Goal: Information Seeking & Learning: Learn about a topic

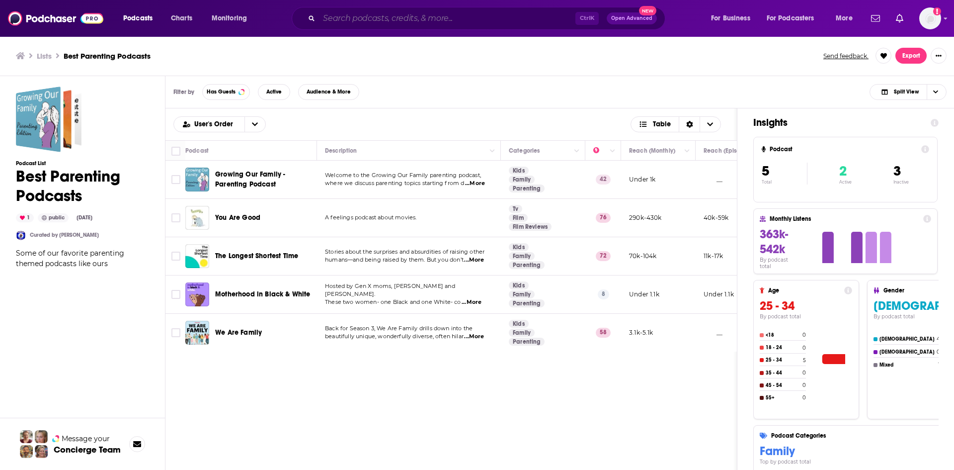
click at [366, 23] on input "Search podcasts, credits, & more..." at bounding box center [447, 18] width 256 height 16
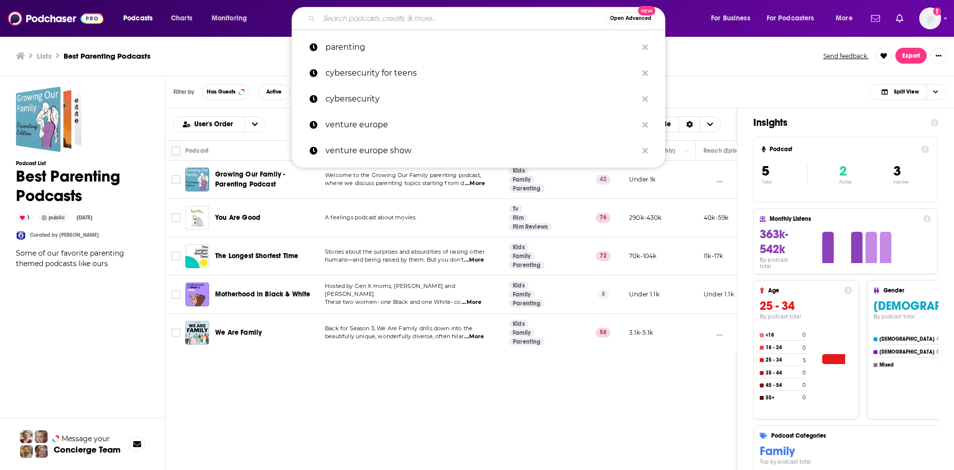
click at [621, 19] on span "Open Advanced" at bounding box center [630, 18] width 41 height 5
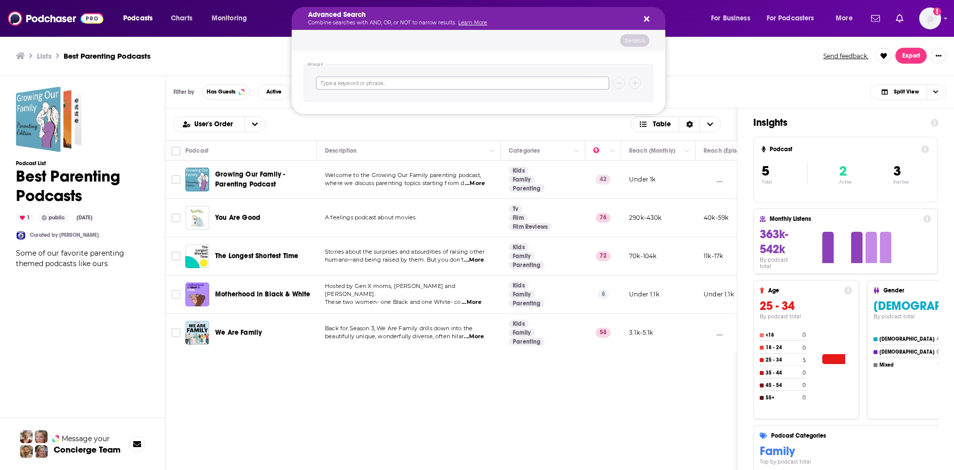
click at [512, 82] on input "Search podcasts, credits, & more..." at bounding box center [462, 83] width 293 height 13
click at [417, 83] on input "parenting" at bounding box center [462, 83] width 293 height 13
type input "parenting"
click at [631, 83] on button "Search podcasts, credits, & more..." at bounding box center [635, 83] width 12 height 12
type input "a"
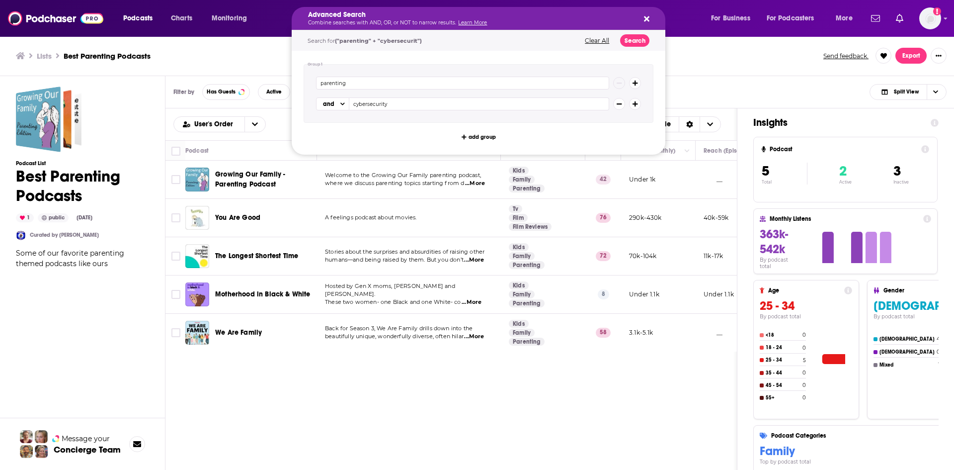
type input "cybersecurity"
click at [644, 41] on button "Search" at bounding box center [634, 40] width 29 height 12
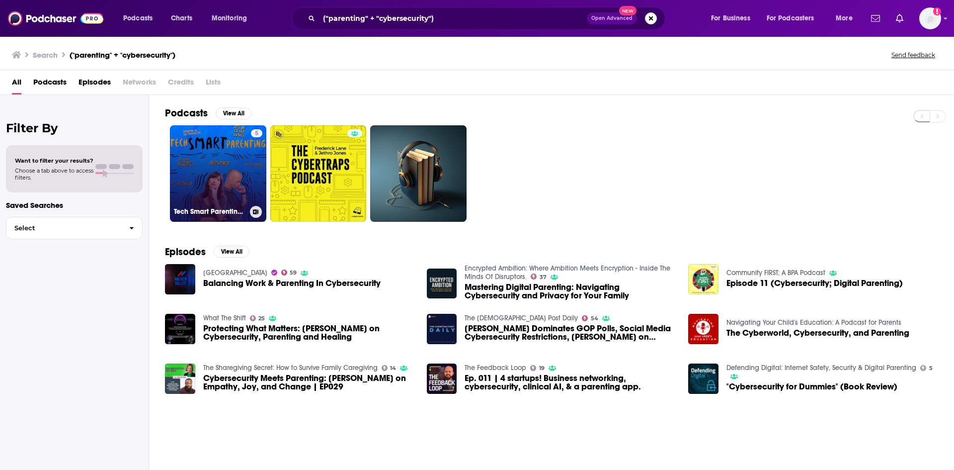
click at [248, 159] on link "5 Tech Smart Parenting with [PERSON_NAME] [PERSON_NAME]" at bounding box center [218, 173] width 96 height 96
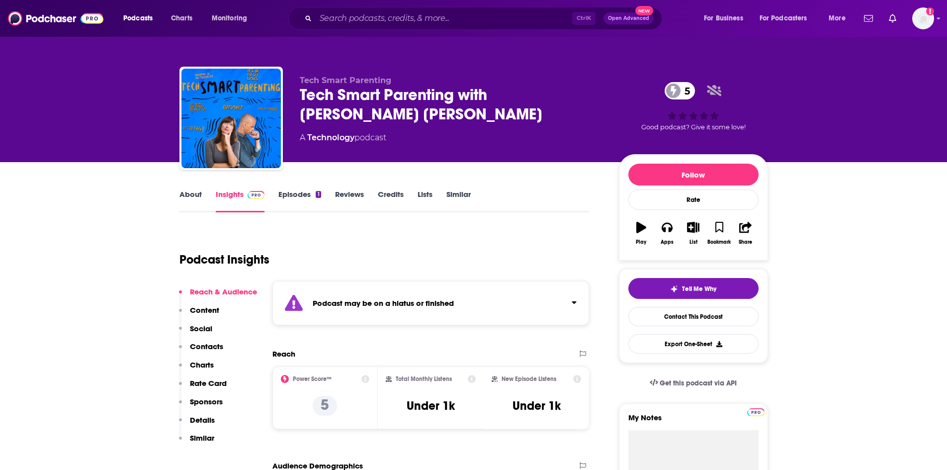
click at [319, 201] on link "Episodes 1" at bounding box center [299, 200] width 42 height 23
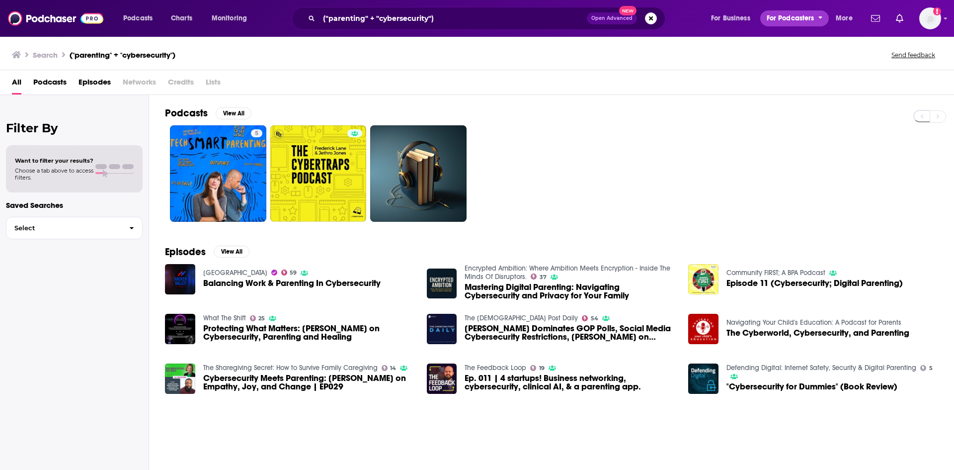
click at [803, 14] on span "For Podcasters" at bounding box center [791, 18] width 48 height 14
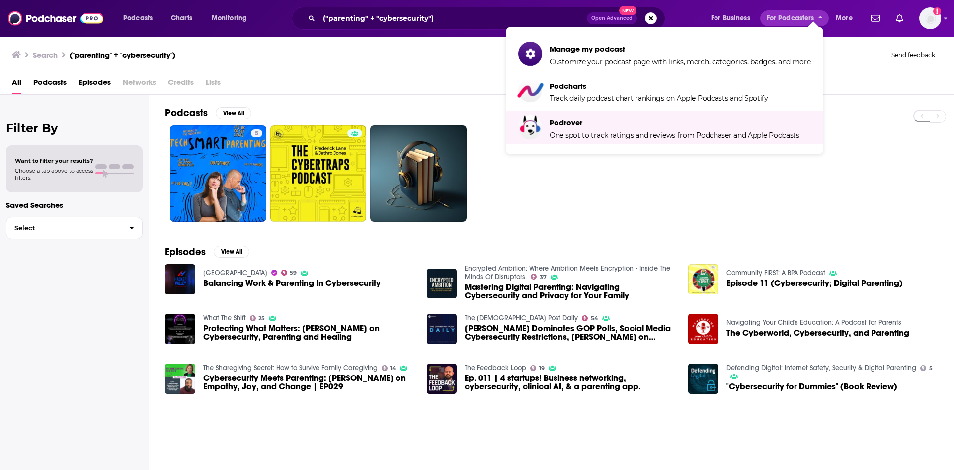
click at [549, 244] on div "Episodes View All Hacker Valley Studio 59 Balancing Work & Parenting In Cyberse…" at bounding box center [551, 324] width 805 height 181
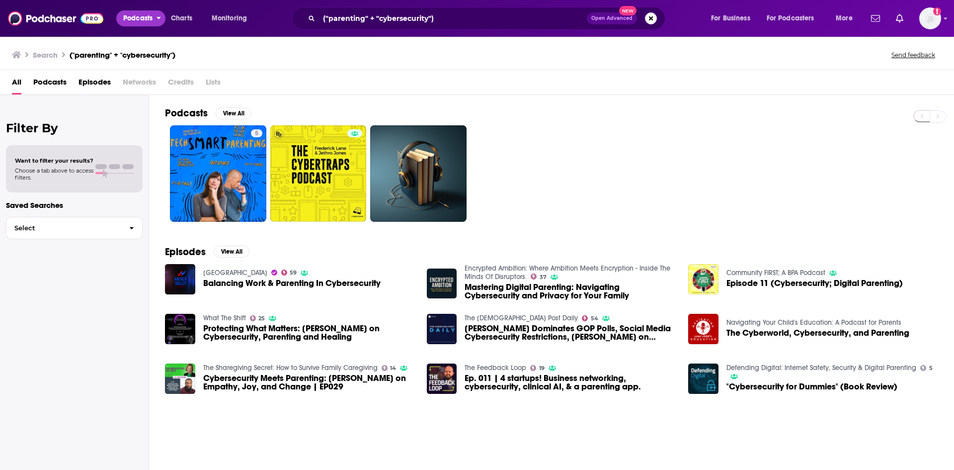
click at [122, 12] on button "Podcasts" at bounding box center [140, 18] width 49 height 16
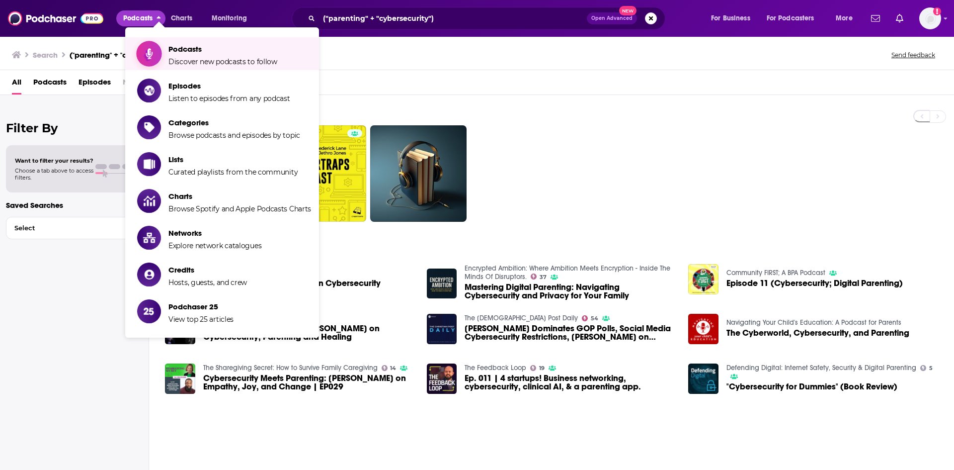
click at [224, 51] on span "Podcasts" at bounding box center [222, 48] width 109 height 9
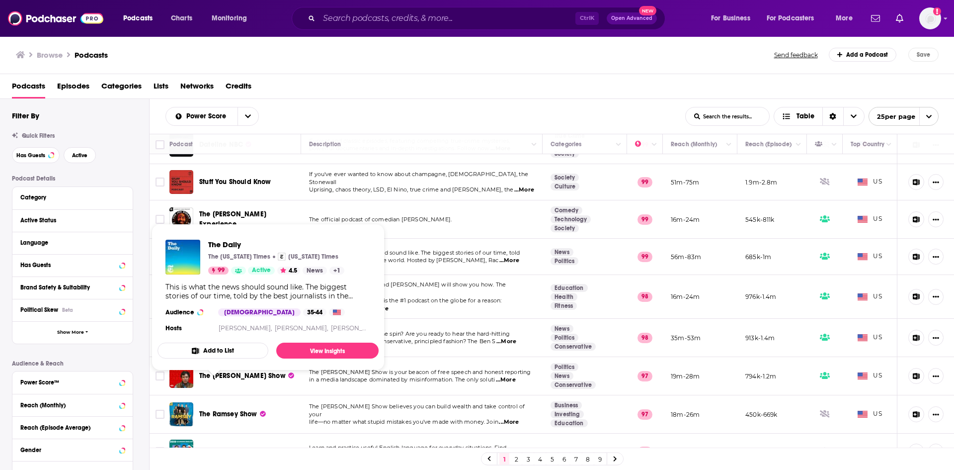
scroll to position [149, 0]
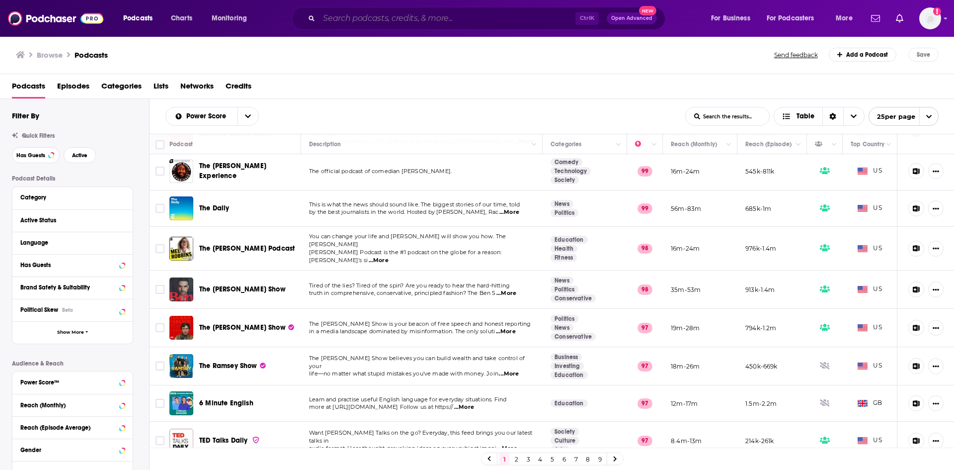
click at [446, 13] on input "Search podcasts, credits, & more..." at bounding box center [447, 18] width 256 height 16
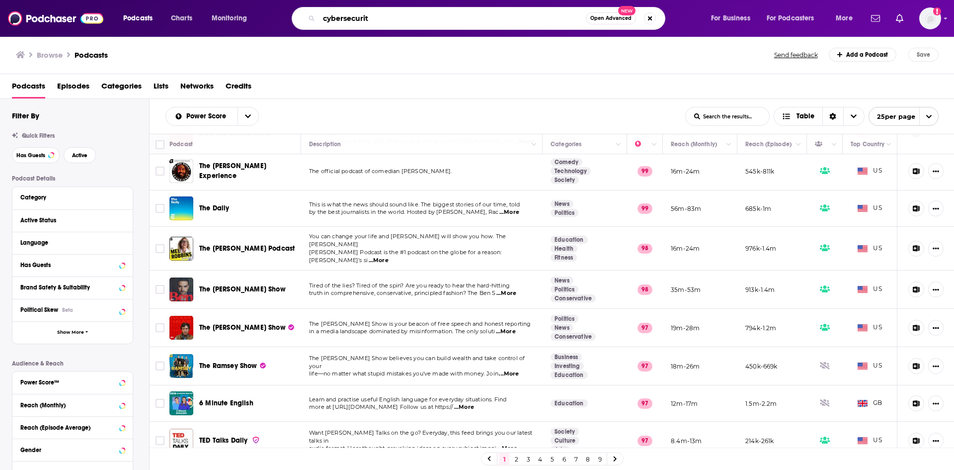
type input "cybersecurity"
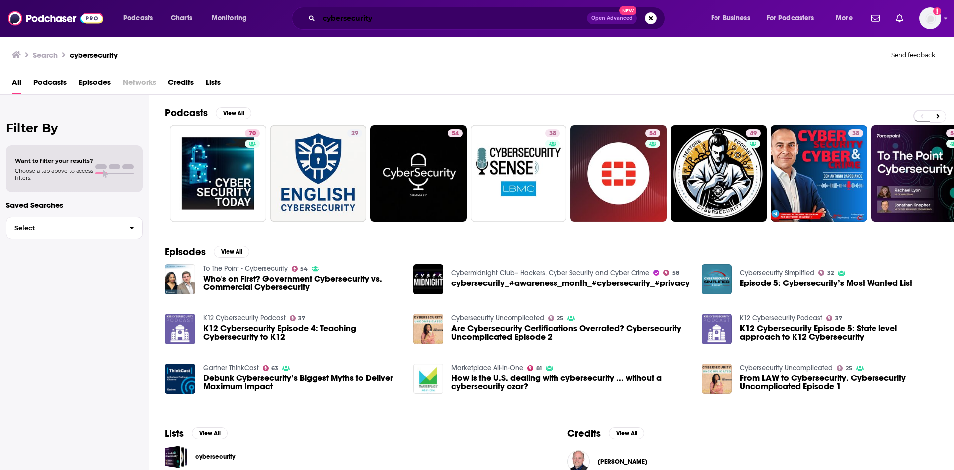
click at [352, 23] on input "cybersecurity" at bounding box center [453, 18] width 268 height 16
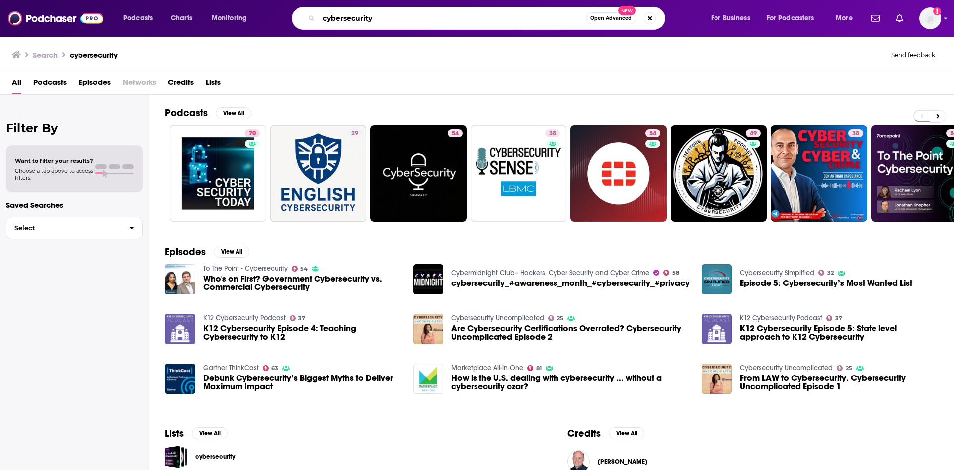
drag, startPoint x: 396, startPoint y: 18, endPoint x: 278, endPoint y: 6, distance: 118.4
click at [278, 6] on div "Podcasts Charts Monitoring cybersecurity Open Advanced New For Business For Pod…" at bounding box center [477, 18] width 954 height 37
type input "parenting hacks"
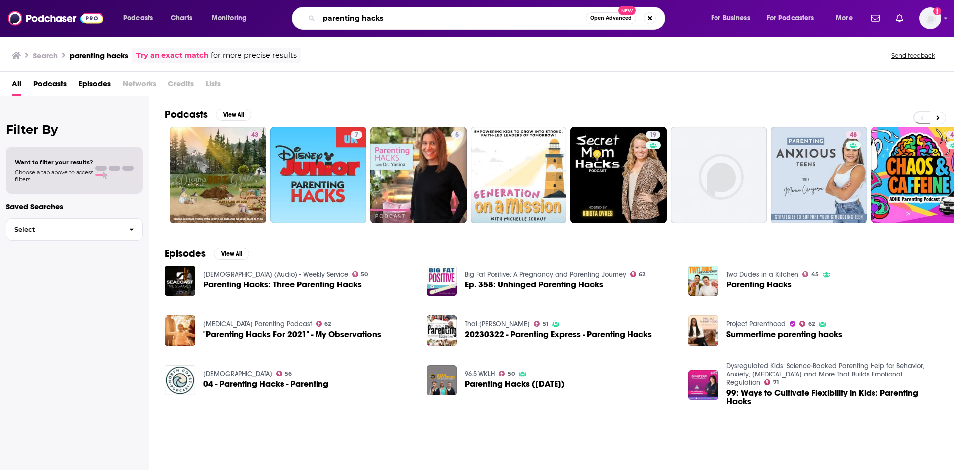
click at [473, 16] on input "parenting hacks" at bounding box center [452, 18] width 267 height 16
click at [155, 22] on button "Podcasts" at bounding box center [140, 18] width 49 height 16
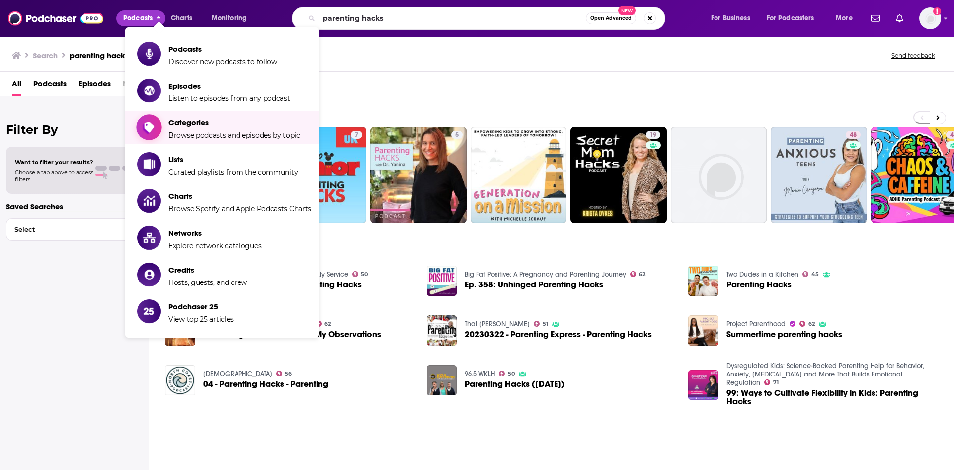
click at [210, 126] on span "Categories" at bounding box center [234, 122] width 132 height 9
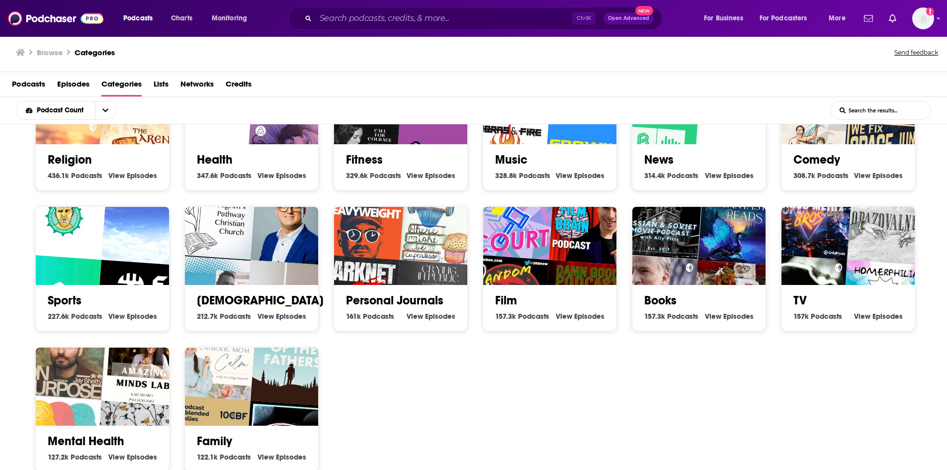
scroll to position [243, 0]
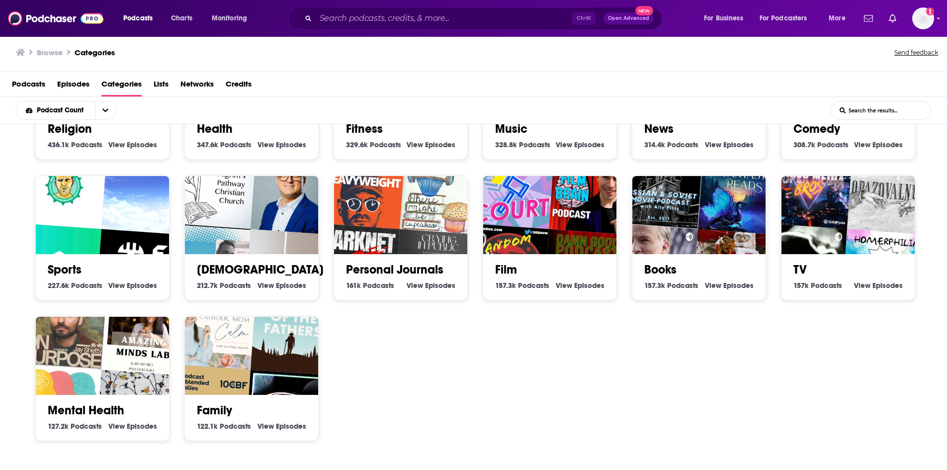
click at [553, 370] on div "Society 1.3m Society Podcasts View Society Episodes Culture 1.3m Culture Podcas…" at bounding box center [479, 175] width 903 height 563
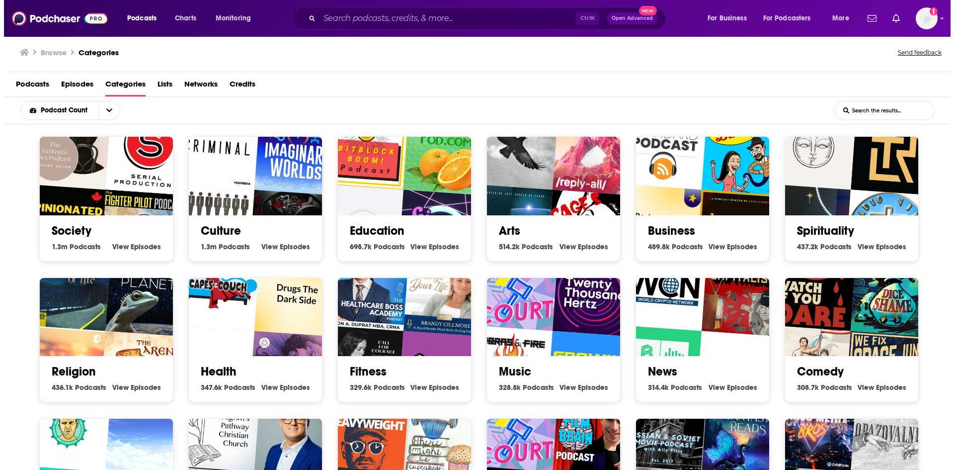
scroll to position [0, 0]
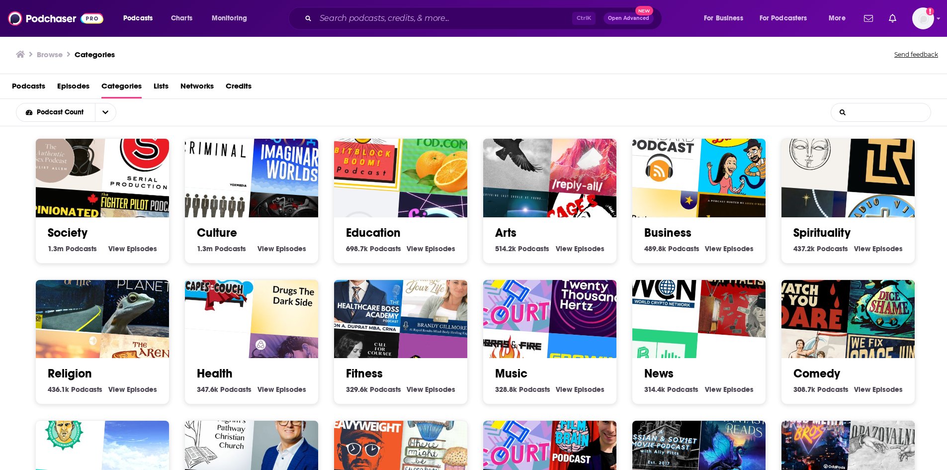
click at [903, 111] on input "List Search Input" at bounding box center [880, 112] width 99 height 18
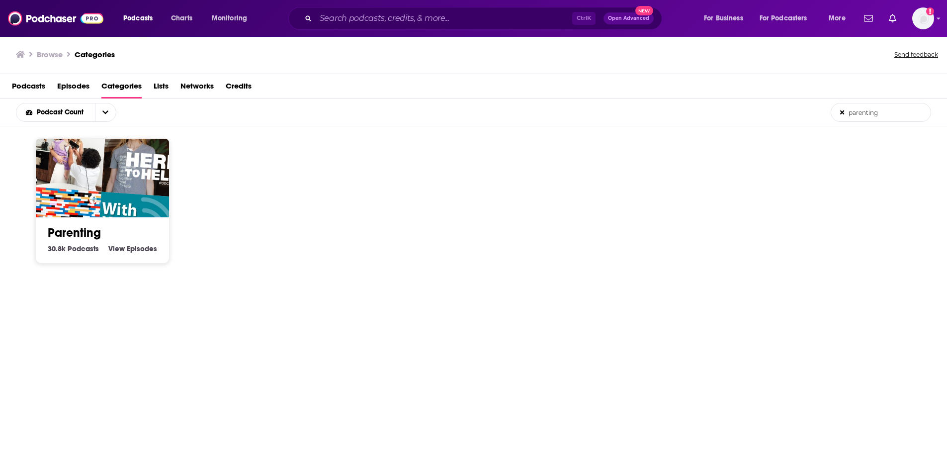
type input "parenting"
click at [780, 164] on div "Parenting 30.8k Parenting Podcasts View Parenting Episodes" at bounding box center [479, 208] width 903 height 141
click at [79, 93] on span "Episodes" at bounding box center [73, 88] width 32 height 20
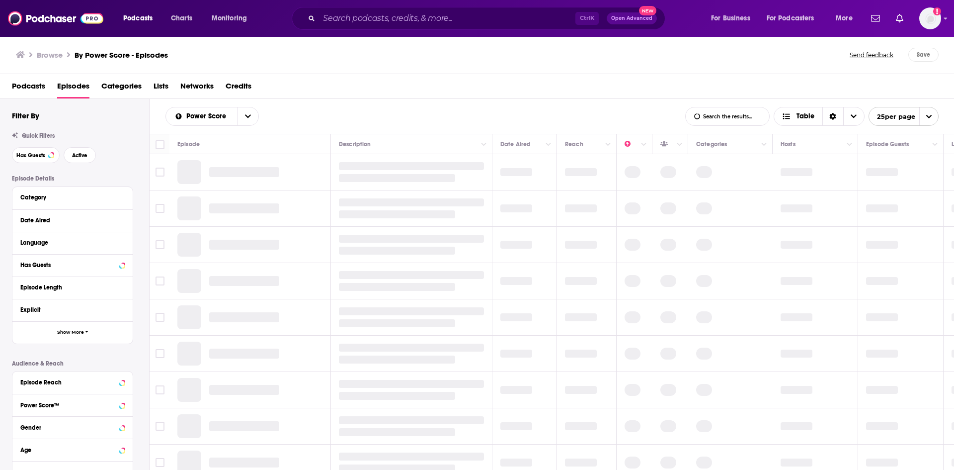
click at [38, 87] on span "Podcasts" at bounding box center [28, 88] width 33 height 20
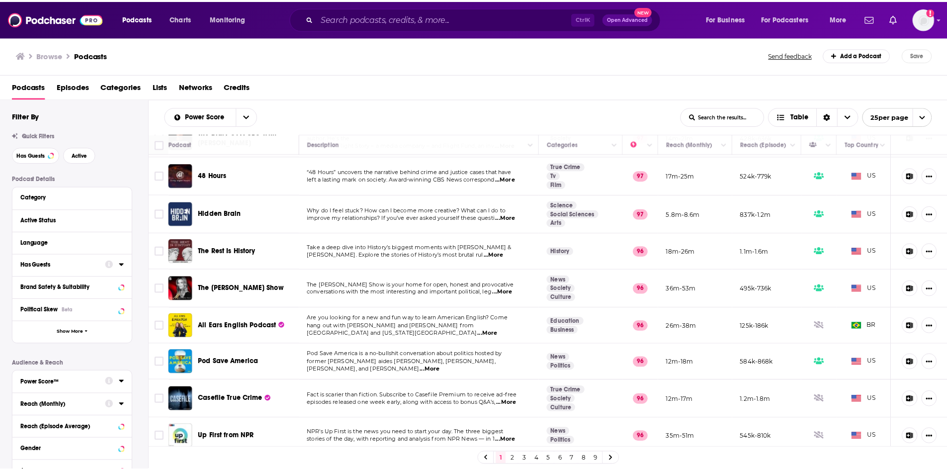
scroll to position [495, 0]
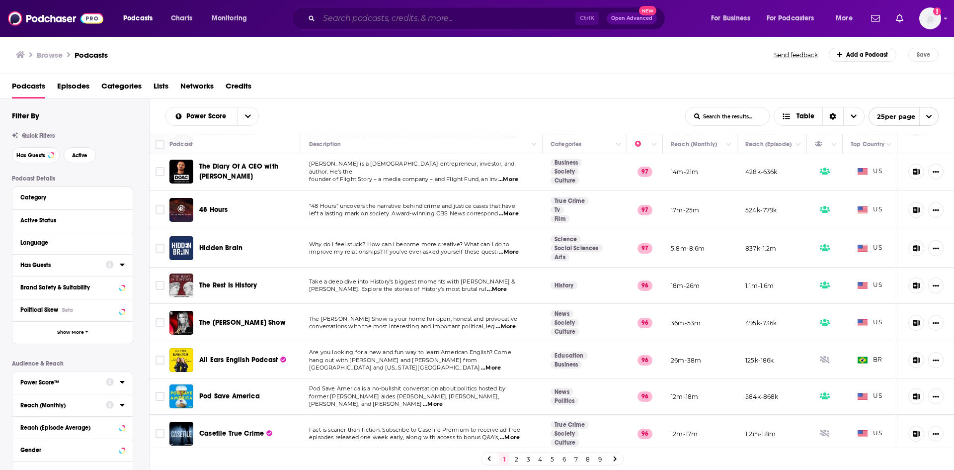
click at [472, 25] on input "Search podcasts, credits, & more..." at bounding box center [447, 18] width 256 height 16
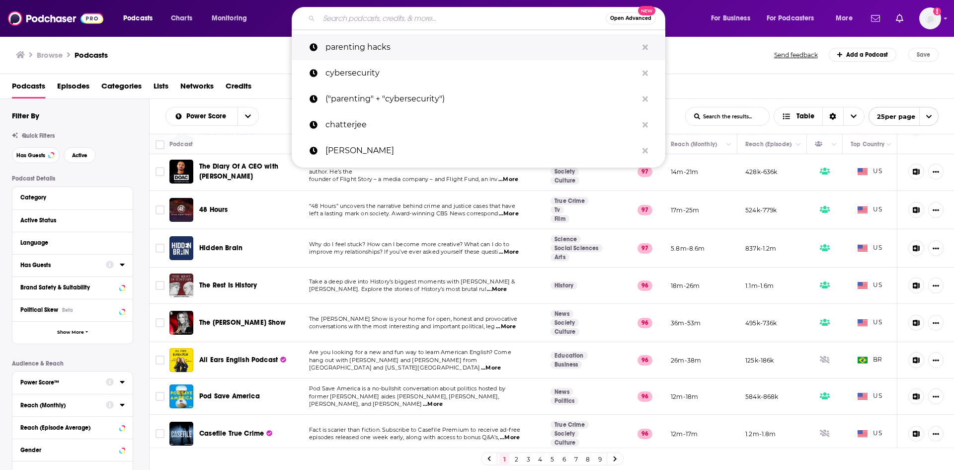
click at [422, 55] on p "parenting hacks" at bounding box center [482, 47] width 312 height 26
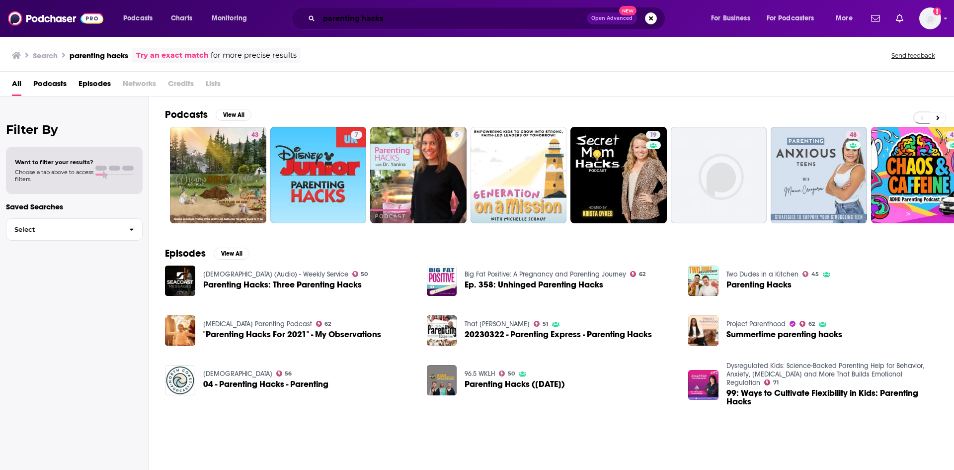
click at [329, 17] on input "parenting hacks" at bounding box center [453, 18] width 268 height 16
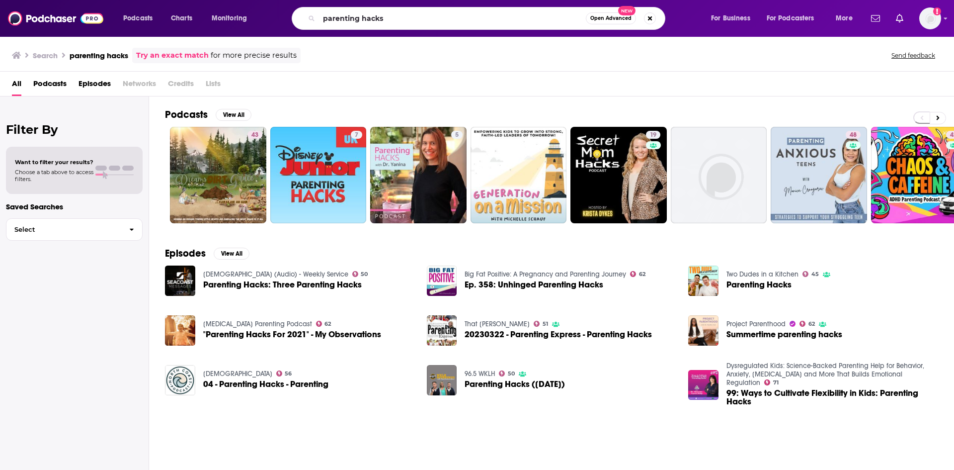
click at [631, 12] on span "New" at bounding box center [627, 10] width 18 height 9
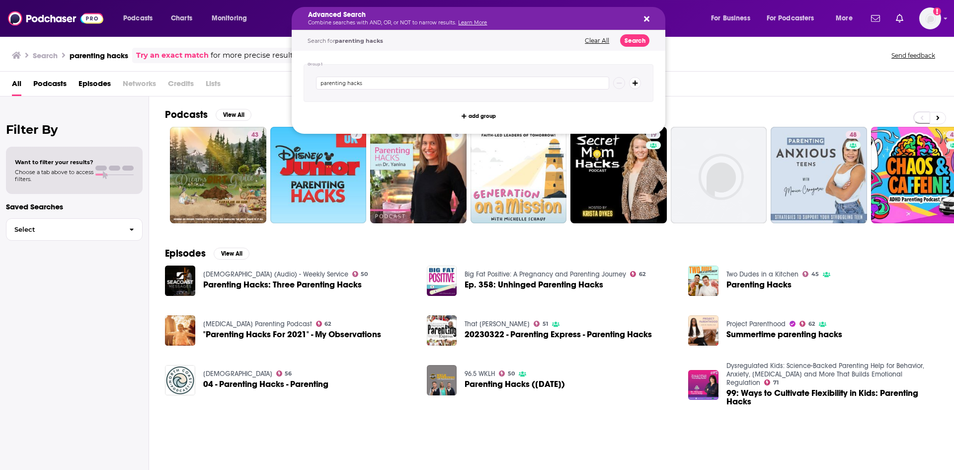
click at [645, 24] on div "Advanced Search Combine searches with AND, OR, or NOT to narrow results. Learn …" at bounding box center [479, 18] width 374 height 23
click at [649, 16] on icon "Search podcasts, credits, & more..." at bounding box center [646, 18] width 5 height 5
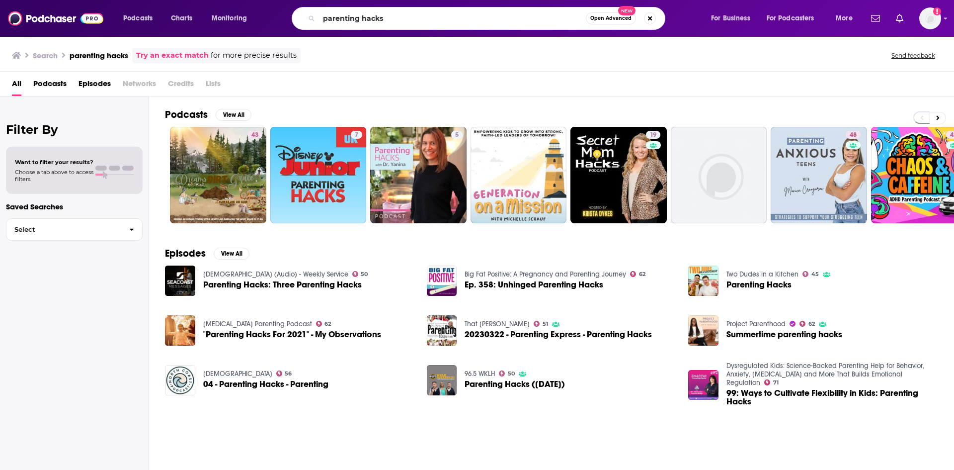
click at [437, 27] on div "parenting hacks Open Advanced New" at bounding box center [479, 18] width 374 height 23
drag, startPoint x: 436, startPoint y: 23, endPoint x: 309, endPoint y: 21, distance: 127.2
click at [309, 21] on div "parenting hacks Open Advanced New" at bounding box center [479, 18] width 374 height 23
click at [568, 13] on input "tech shock" at bounding box center [452, 18] width 267 height 16
type input "tech shock"
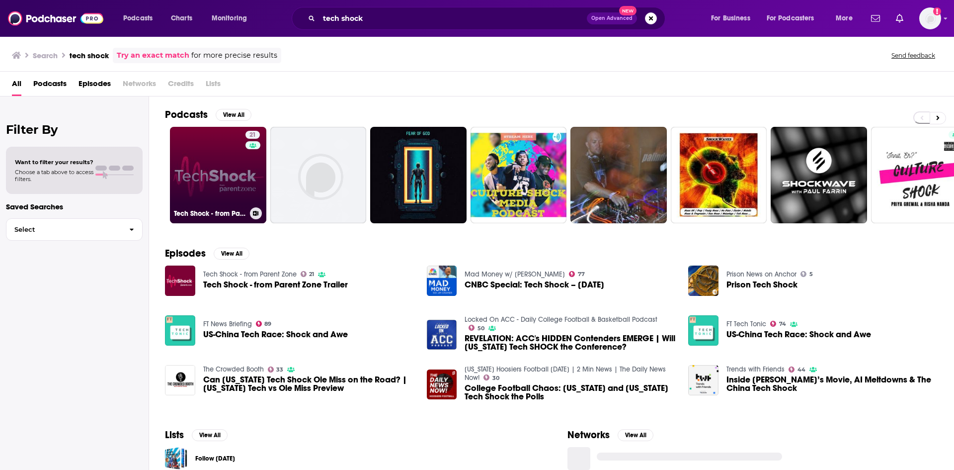
click at [191, 185] on link "21 Tech Shock - from Parent Zone" at bounding box center [218, 175] width 96 height 96
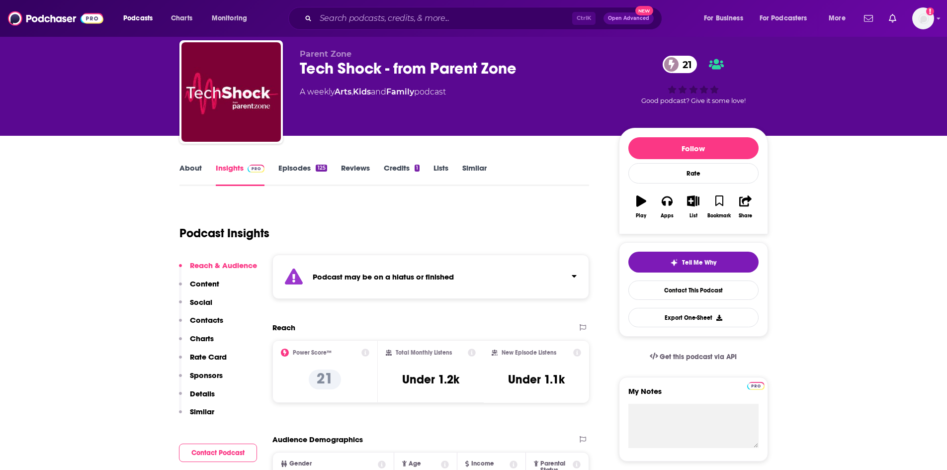
scroll to position [50, 0]
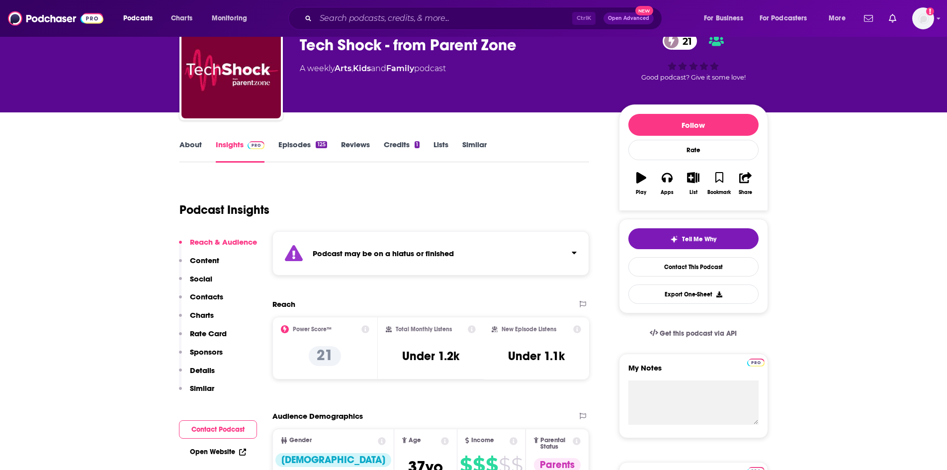
click at [301, 154] on link "Episodes 125" at bounding box center [302, 151] width 48 height 23
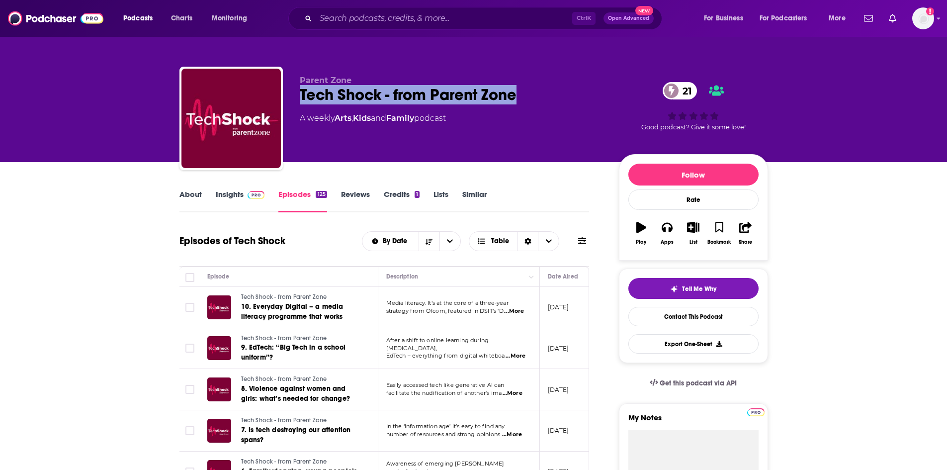
drag, startPoint x: 524, startPoint y: 89, endPoint x: 296, endPoint y: 97, distance: 228.7
click at [296, 97] on div "Parent Zone Tech Shock - from Parent Zone 21 A weekly Arts , Kids and Family po…" at bounding box center [473, 120] width 588 height 107
click at [219, 196] on link "Insights" at bounding box center [240, 200] width 49 height 23
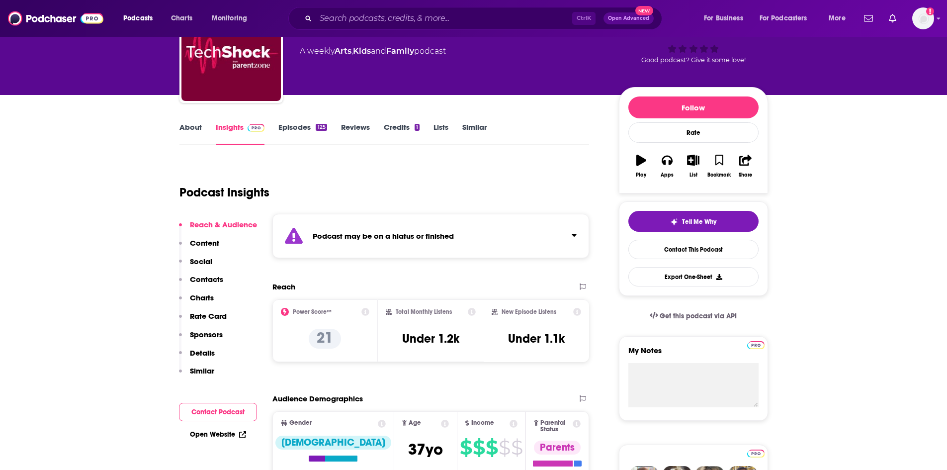
scroll to position [50, 0]
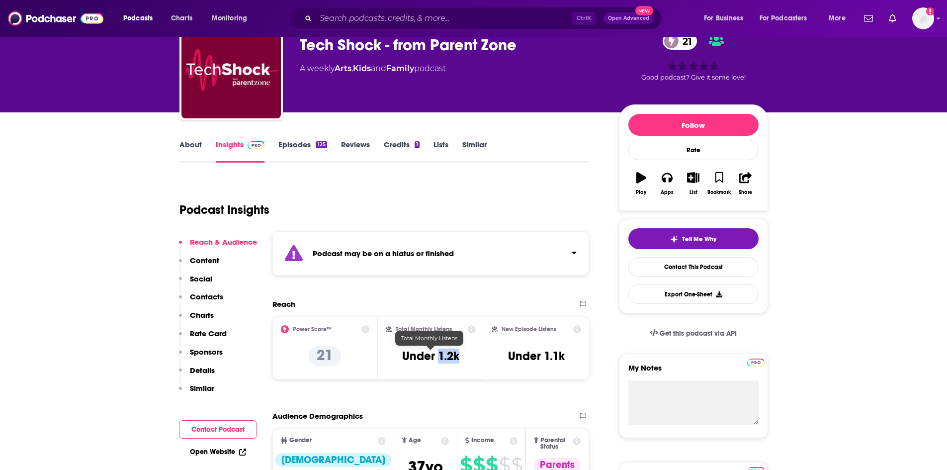
drag, startPoint x: 438, startPoint y: 356, endPoint x: 461, endPoint y: 356, distance: 23.4
click at [461, 356] on div "Total Monthly Listens Under 1.2k" at bounding box center [431, 348] width 90 height 46
copy h3 "1.2k"
click at [345, 18] on input "Search podcasts, credits, & more..." at bounding box center [444, 18] width 256 height 16
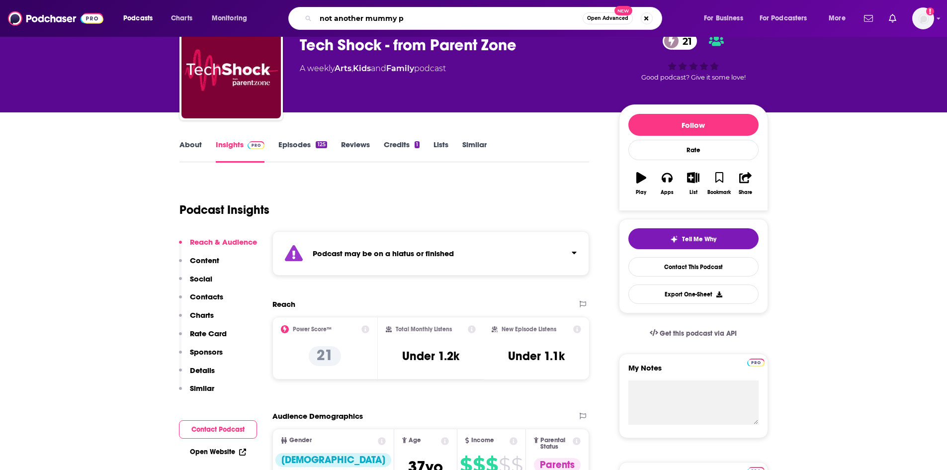
type input "not another mummy"
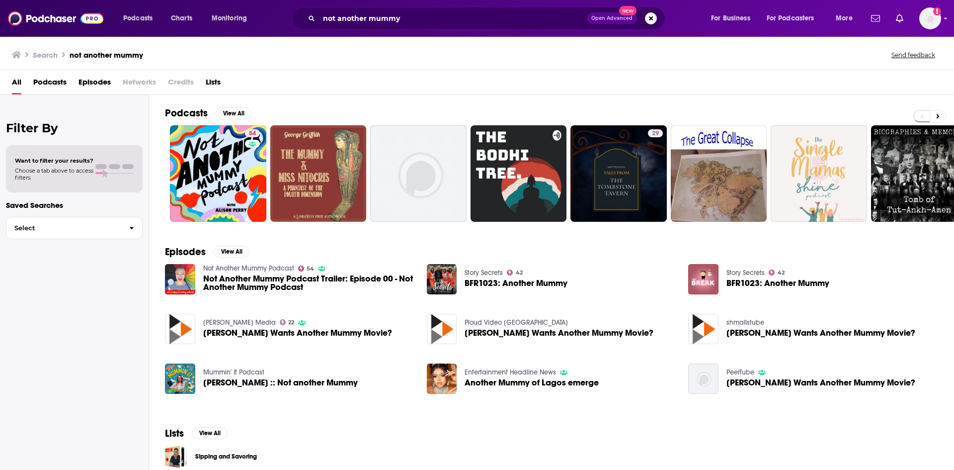
click at [310, 276] on span "Not Another Mummy Podcast Trailer: Episode 00 - Not Another Mummy Podcast" at bounding box center [309, 282] width 212 height 17
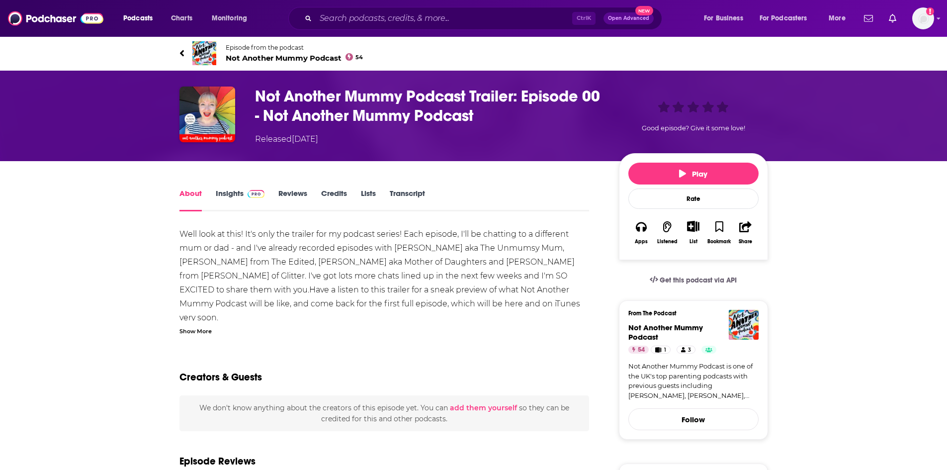
click at [227, 191] on link "Insights" at bounding box center [240, 199] width 49 height 23
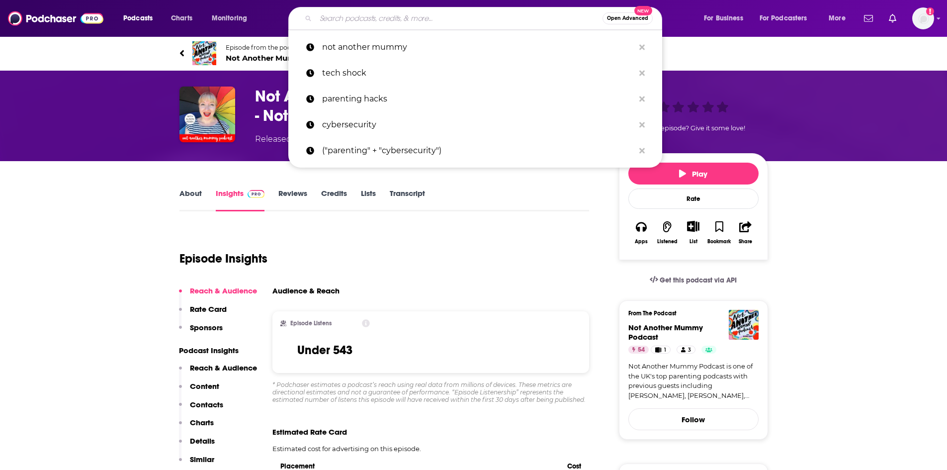
click at [417, 12] on input "Search podcasts, credits, & more..." at bounding box center [459, 18] width 287 height 16
click at [378, 38] on p "not another mummy" at bounding box center [478, 47] width 312 height 26
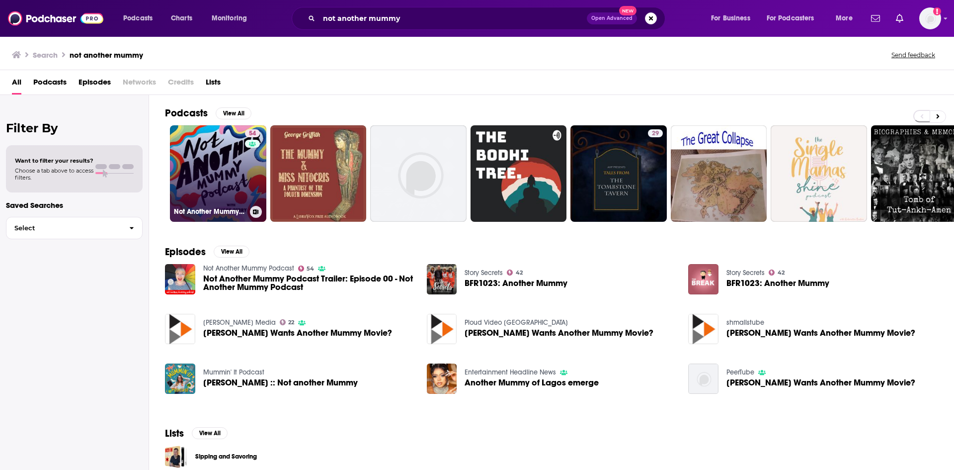
click at [212, 151] on link "54 Not Another Mummy Podcast" at bounding box center [218, 173] width 96 height 96
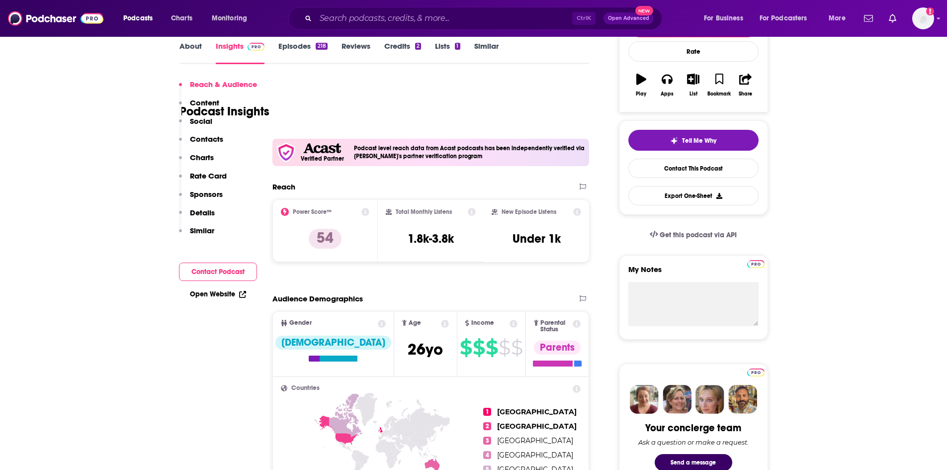
scroll to position [50, 0]
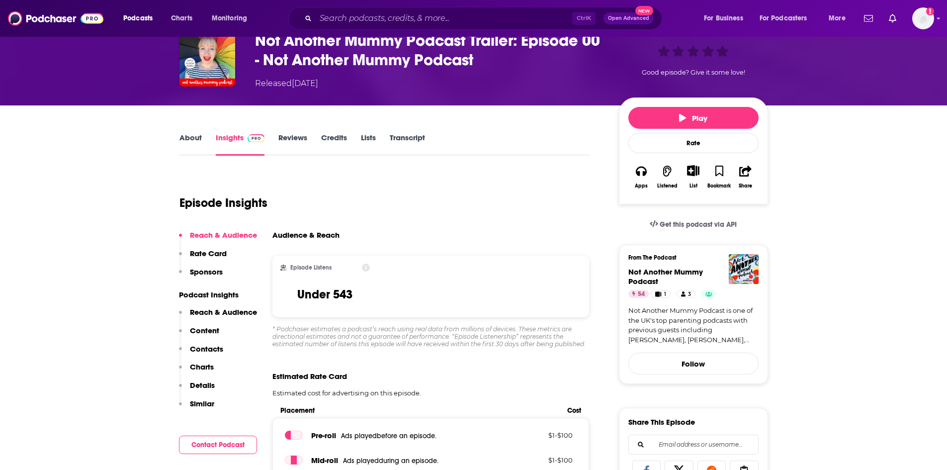
scroll to position [149, 0]
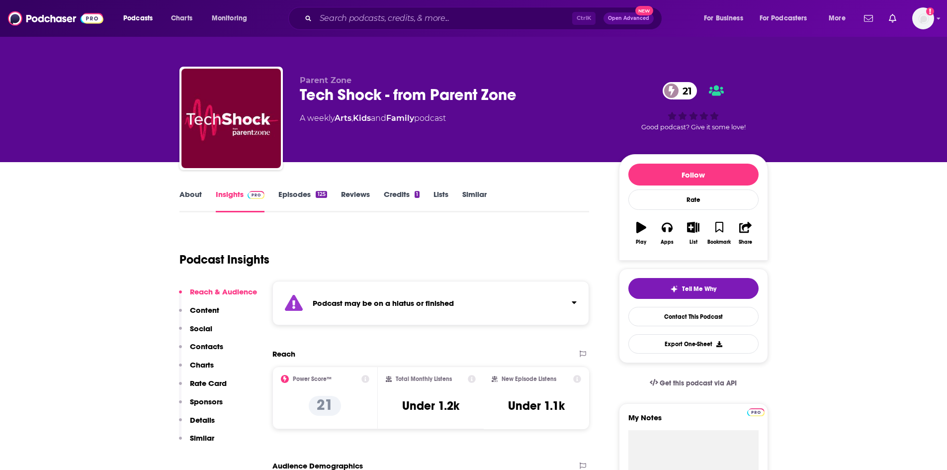
click at [304, 192] on link "Episodes 125" at bounding box center [302, 200] width 48 height 23
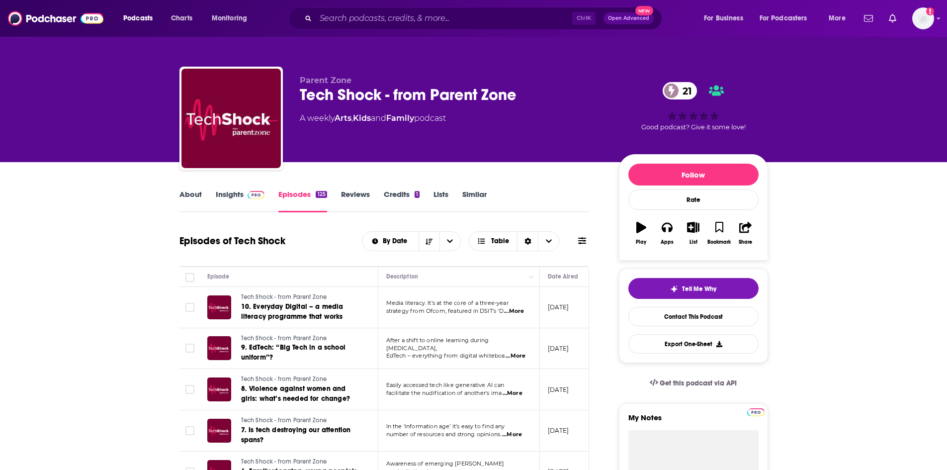
click at [229, 197] on link "Insights" at bounding box center [240, 200] width 49 height 23
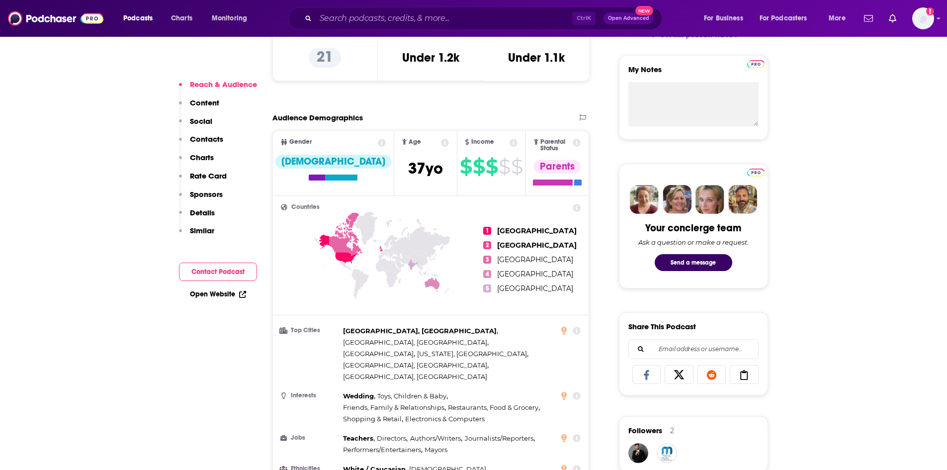
scroll to position [248, 0]
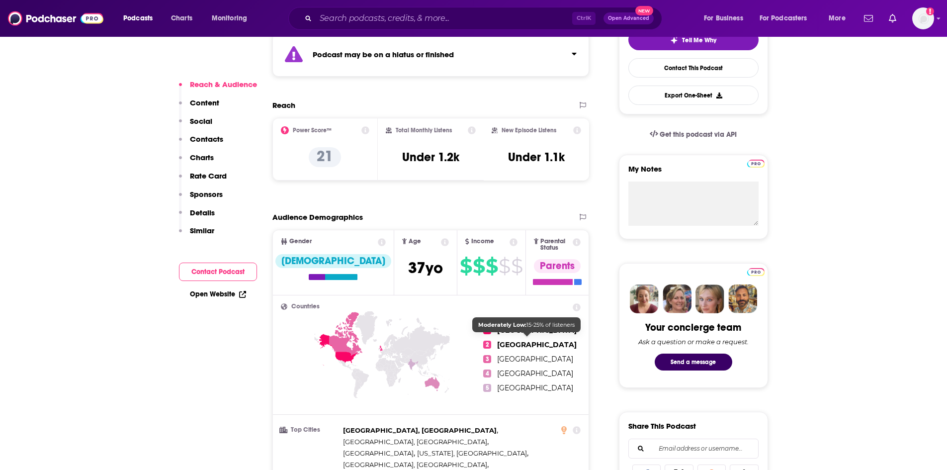
click at [508, 340] on link "[GEOGRAPHIC_DATA]" at bounding box center [537, 344] width 80 height 9
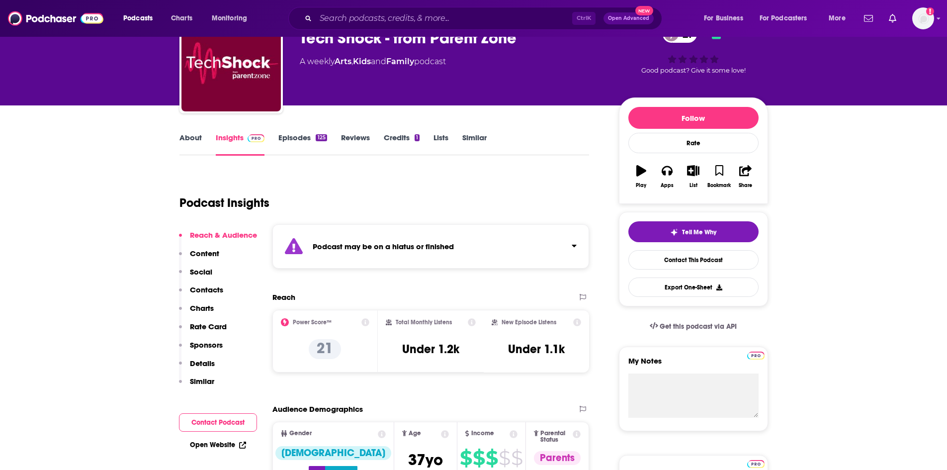
scroll to position [50, 0]
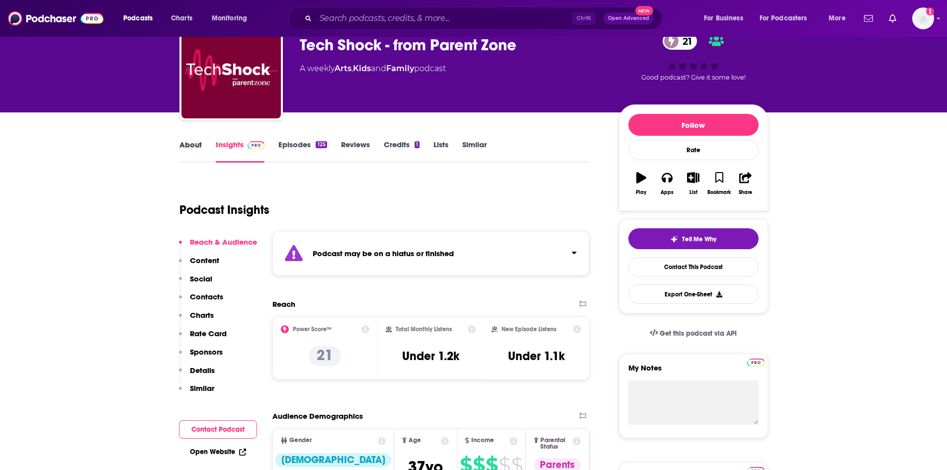
drag, startPoint x: 201, startPoint y: 150, endPoint x: 191, endPoint y: 149, distance: 10.0
click at [201, 150] on div "About" at bounding box center [197, 151] width 36 height 23
click at [190, 147] on link "About" at bounding box center [190, 151] width 22 height 23
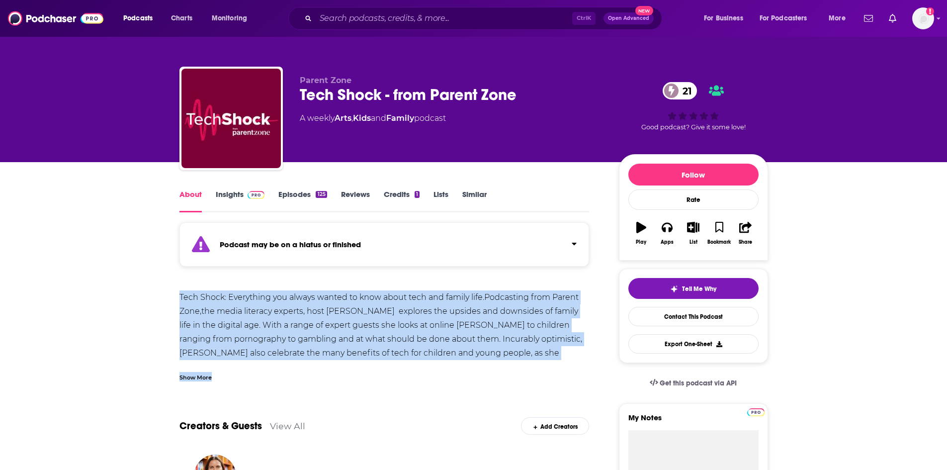
drag, startPoint x: 166, startPoint y: 294, endPoint x: 591, endPoint y: 366, distance: 430.6
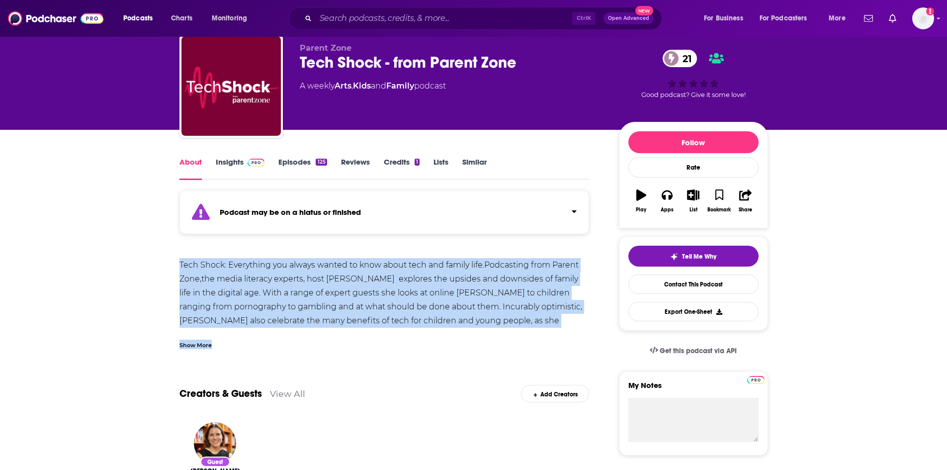
scroll to position [50, 0]
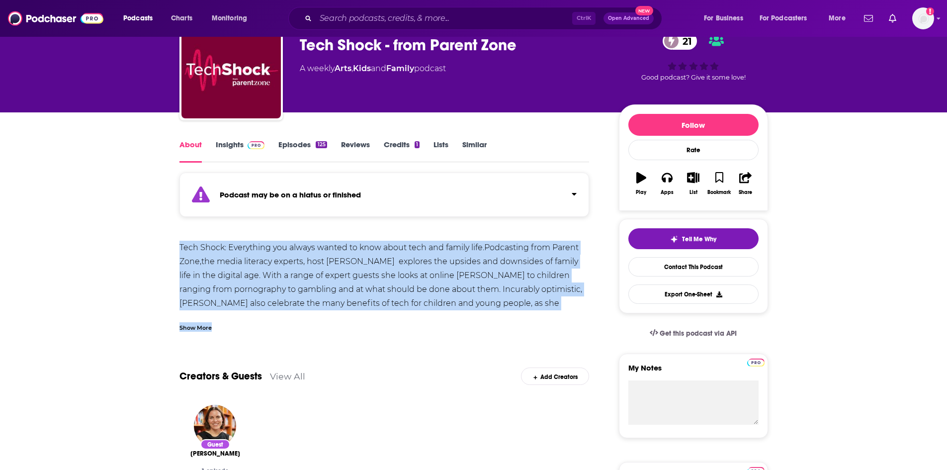
click at [192, 327] on div "Show More" at bounding box center [195, 326] width 32 height 9
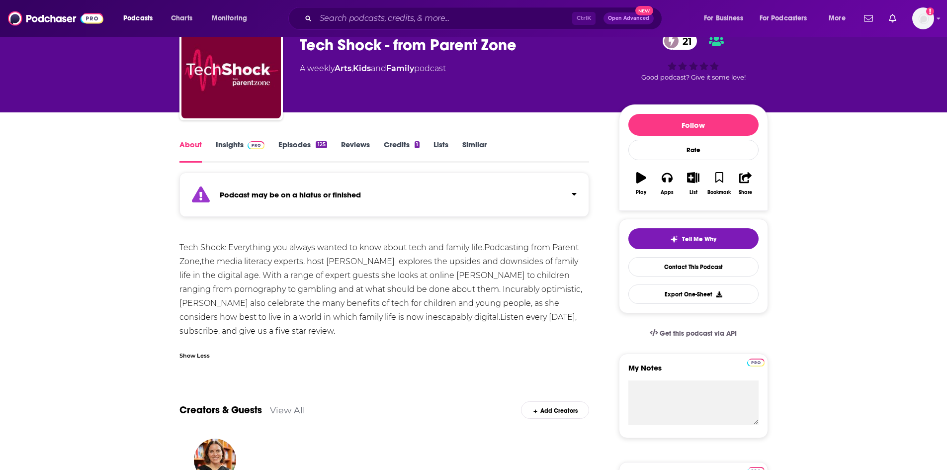
click at [208, 270] on div "Tech Shock: Everything you always wanted to know about tech and family life.Pod…" at bounding box center [384, 289] width 410 height 97
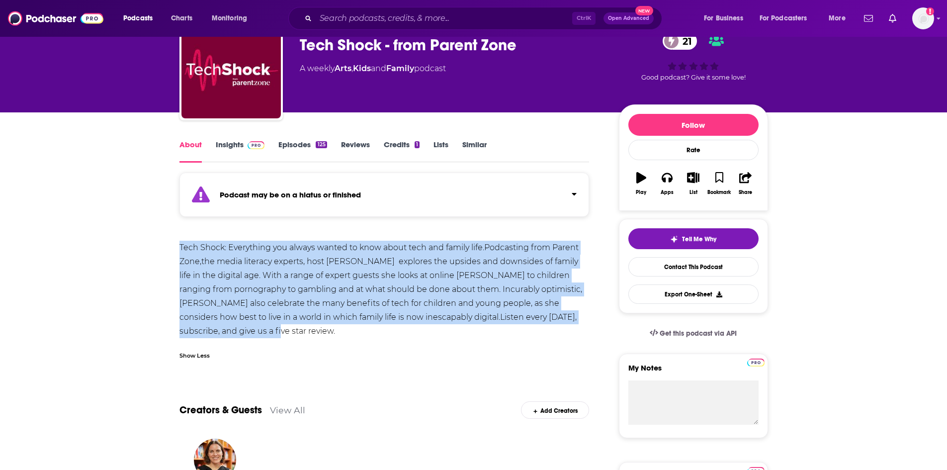
drag, startPoint x: 176, startPoint y: 244, endPoint x: 243, endPoint y: 326, distance: 105.6
copy div "Tech Shock: Everything you always wanted to know about tech and family life.Pod…"
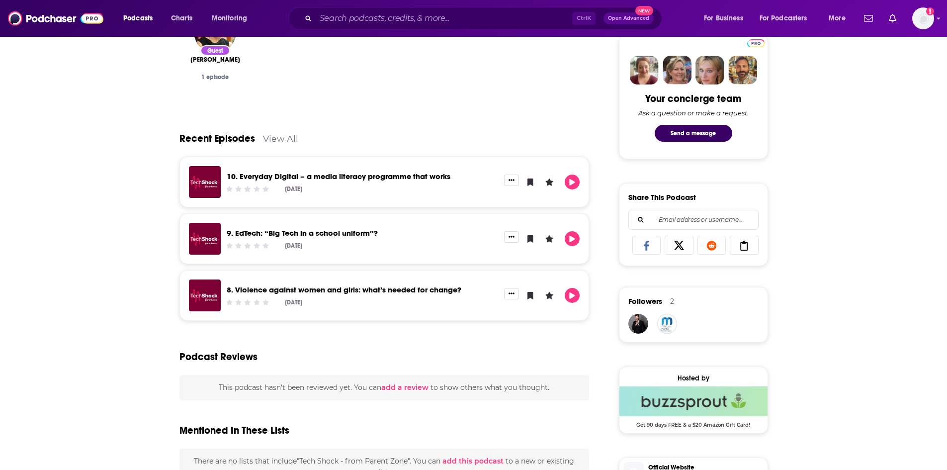
scroll to position [348, 0]
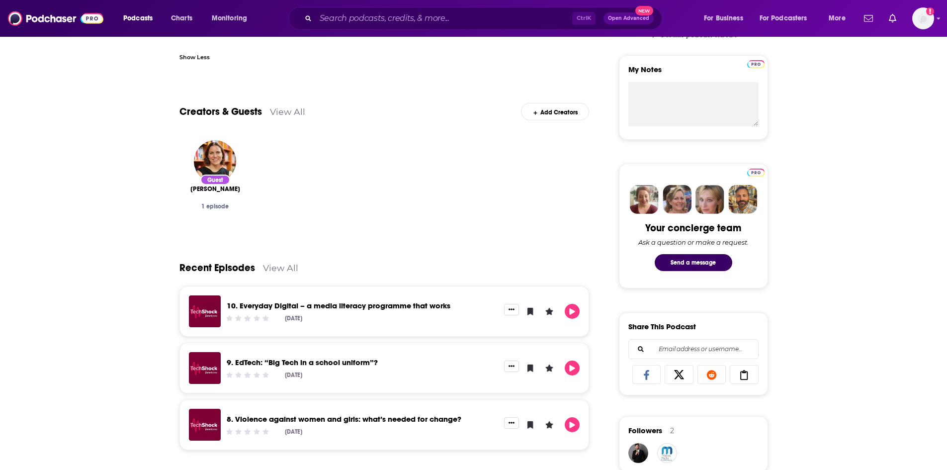
click at [305, 263] on div "Recent Episodes View All" at bounding box center [384, 262] width 410 height 48
click at [282, 264] on link "View All" at bounding box center [280, 267] width 35 height 10
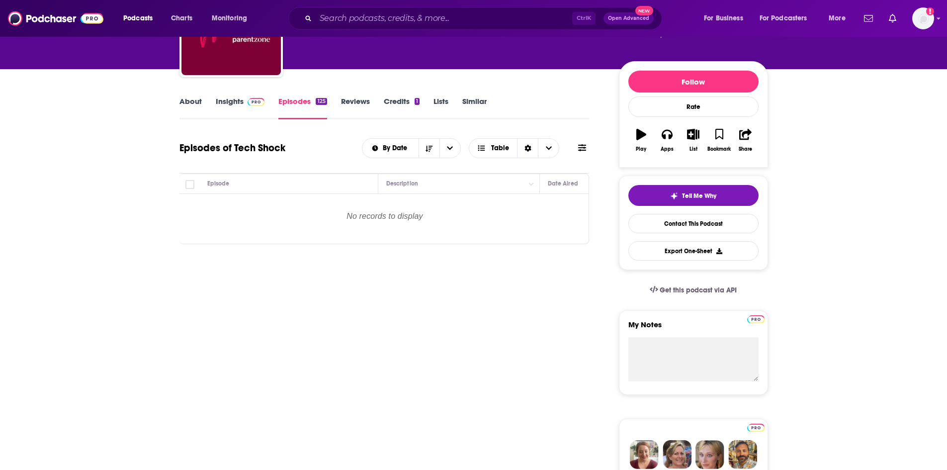
scroll to position [99, 0]
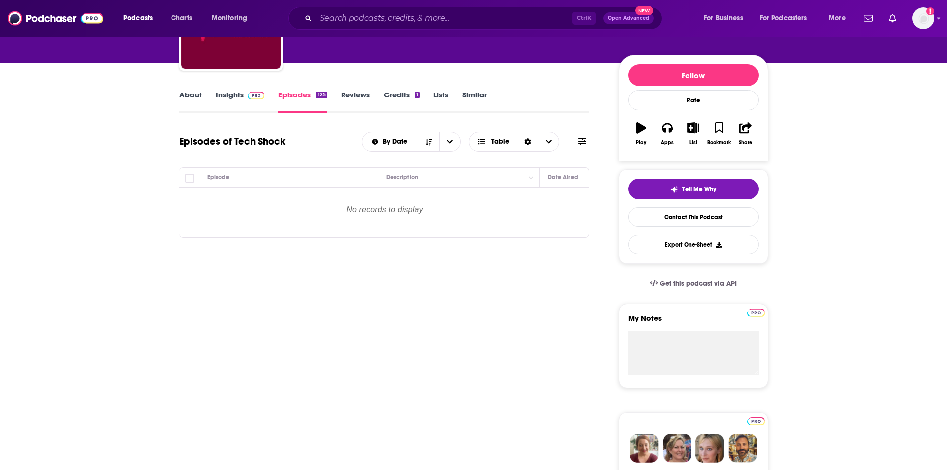
click at [294, 96] on link "Episodes 125" at bounding box center [302, 101] width 48 height 23
click at [182, 106] on link "About" at bounding box center [190, 101] width 22 height 23
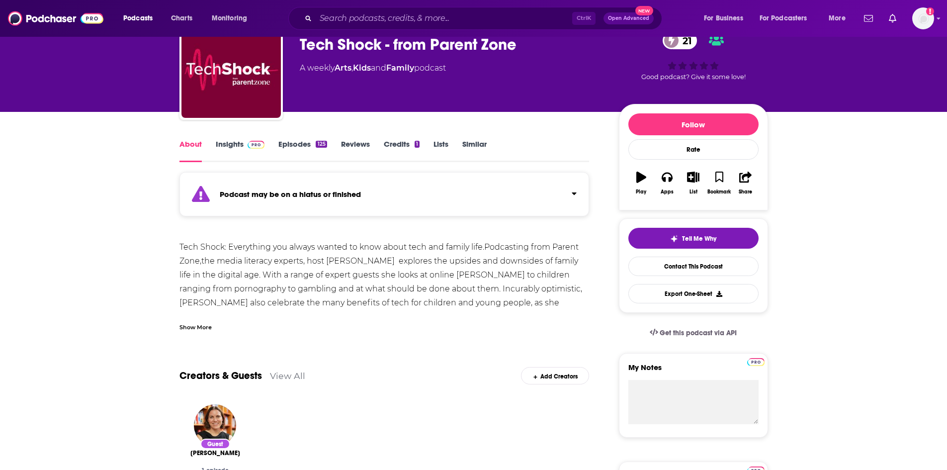
scroll to position [50, 0]
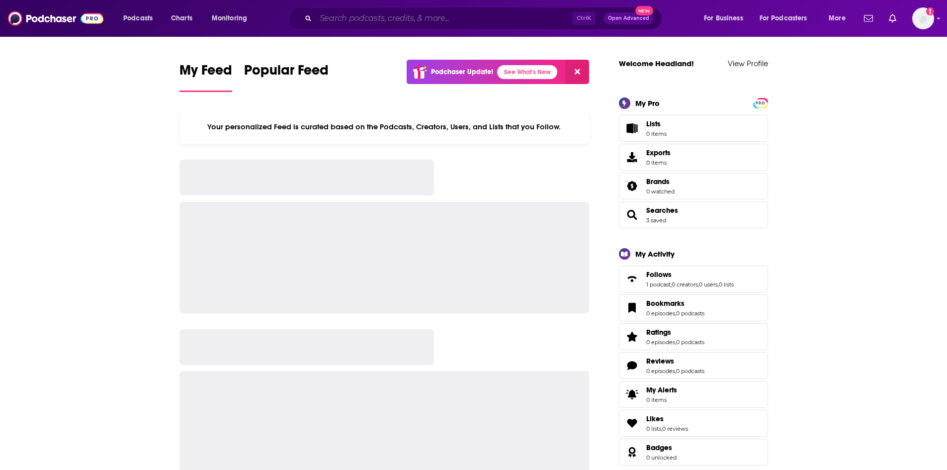
click at [485, 19] on input "Search podcasts, credits, & more..." at bounding box center [444, 18] width 256 height 16
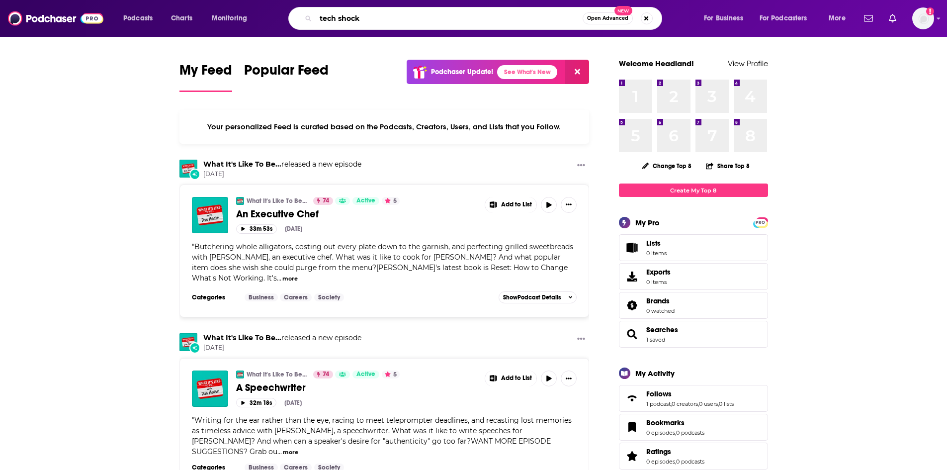
type input "tech shock"
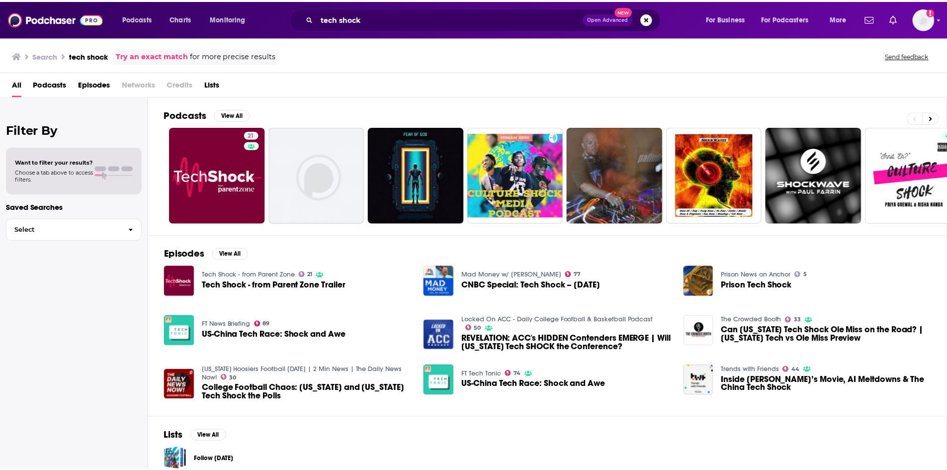
scroll to position [64, 0]
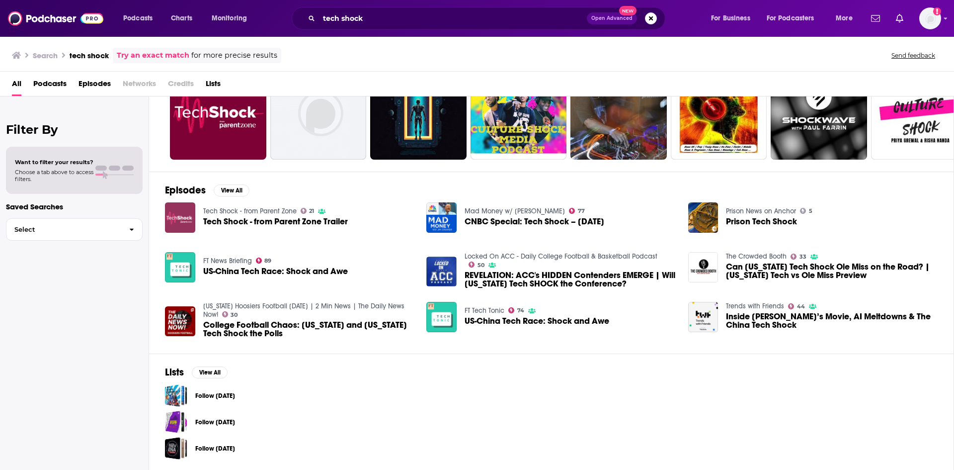
click at [189, 215] on img "Tech Shock - from Parent Zone Trailer" at bounding box center [180, 217] width 30 height 30
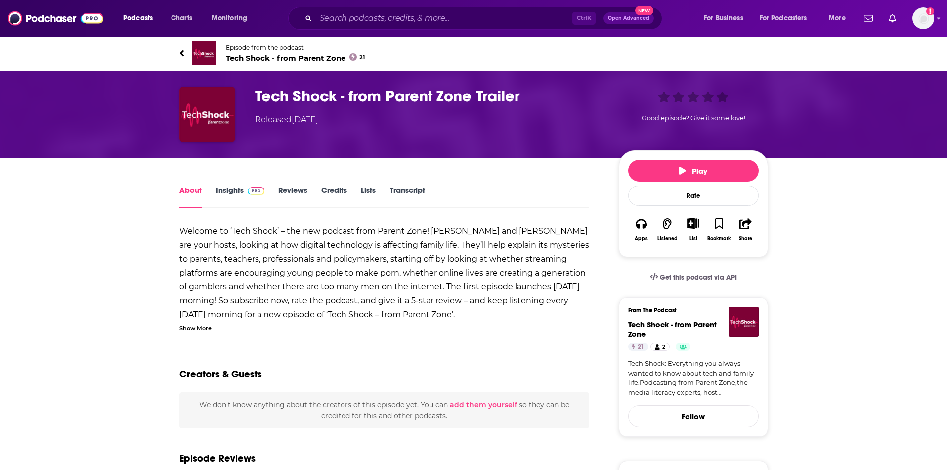
click at [219, 198] on link "Insights" at bounding box center [240, 196] width 49 height 23
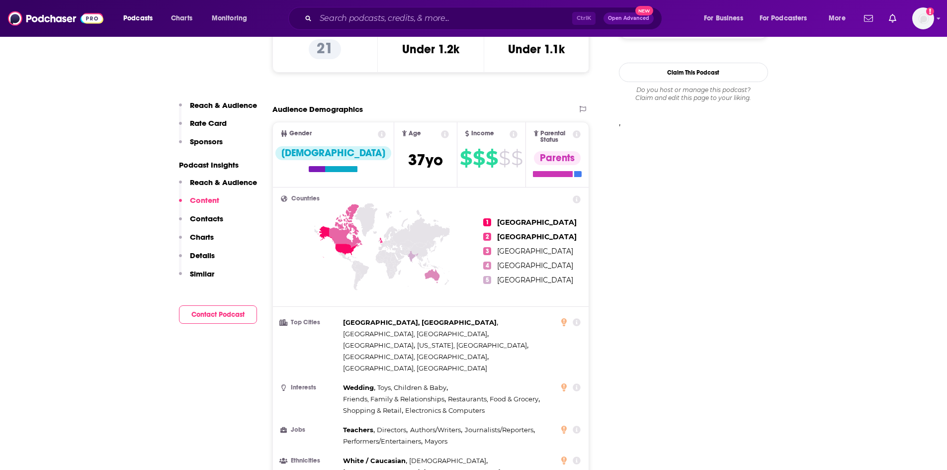
scroll to position [696, 0]
